Goal: Transaction & Acquisition: Purchase product/service

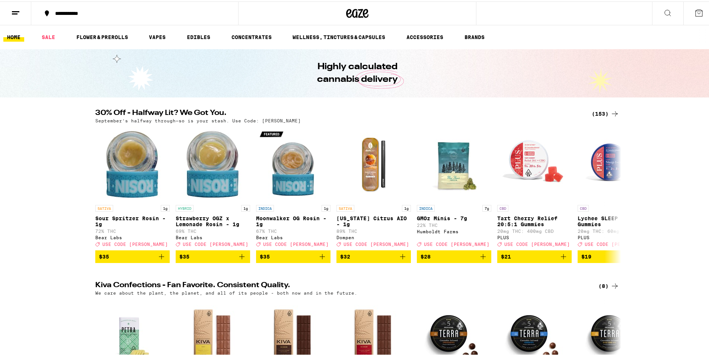
click at [602, 112] on div "(153)" at bounding box center [606, 112] width 28 height 9
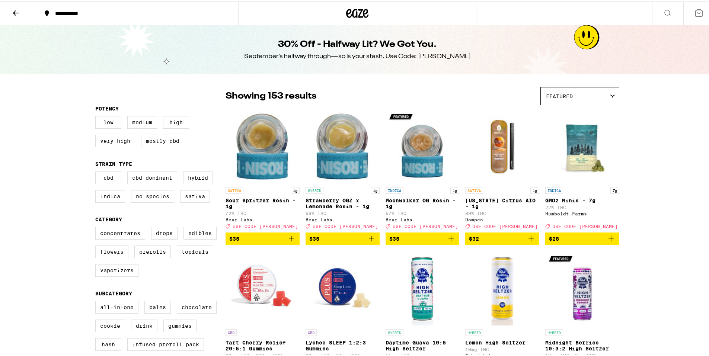
click at [119, 252] on label "Flowers" at bounding box center [111, 250] width 33 height 13
click at [97, 227] on input "Flowers" at bounding box center [97, 227] width 0 height 0
checkbox input "true"
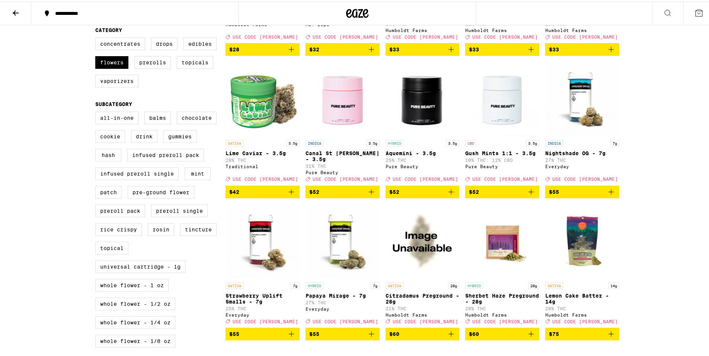
scroll to position [149, 0]
